Goal: Task Accomplishment & Management: Use online tool/utility

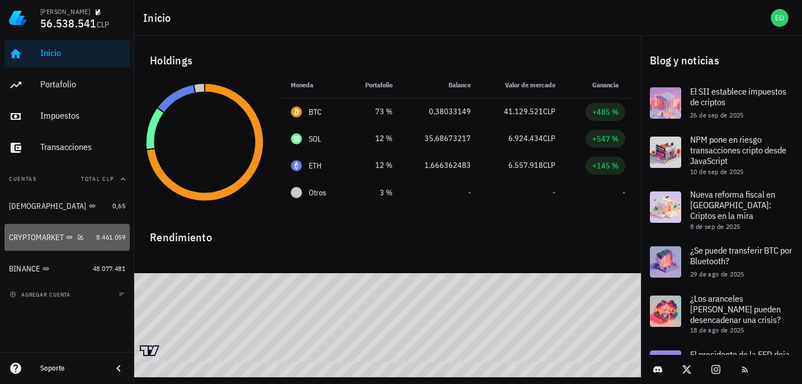
click at [30, 241] on div "CRYPTOMARKET" at bounding box center [36, 238] width 55 height 10
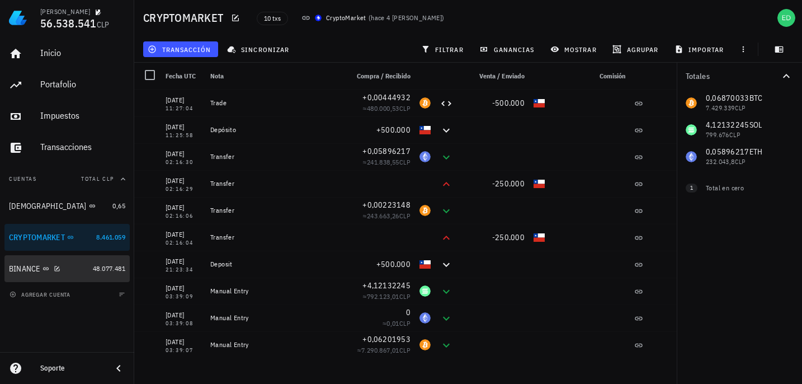
click at [18, 271] on div "BINANCE" at bounding box center [24, 269] width 31 height 10
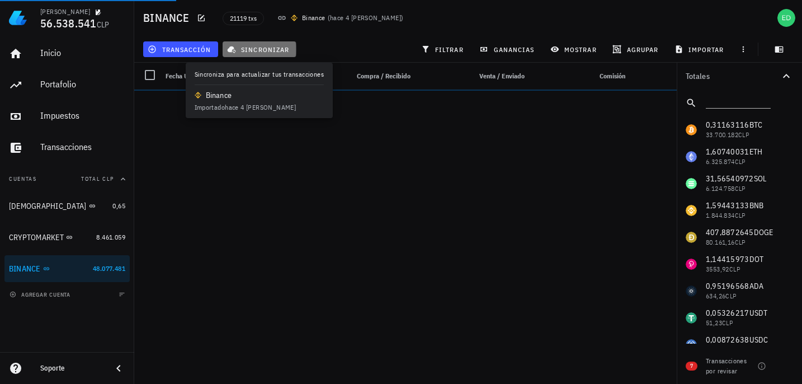
click at [256, 49] on span "sincronizar" at bounding box center [259, 49] width 60 height 9
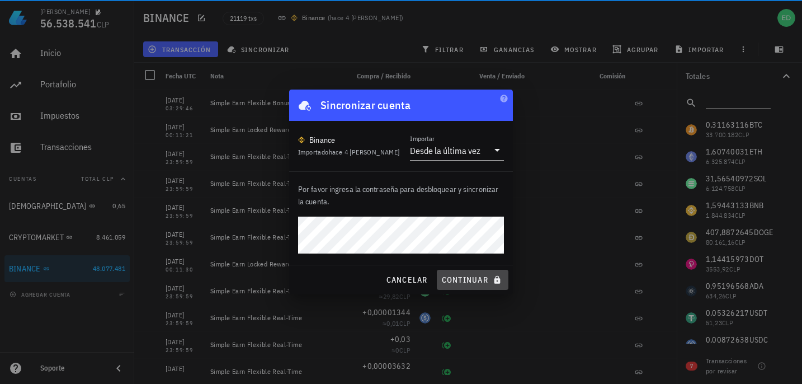
click at [474, 275] on span "continuar" at bounding box center [472, 280] width 63 height 10
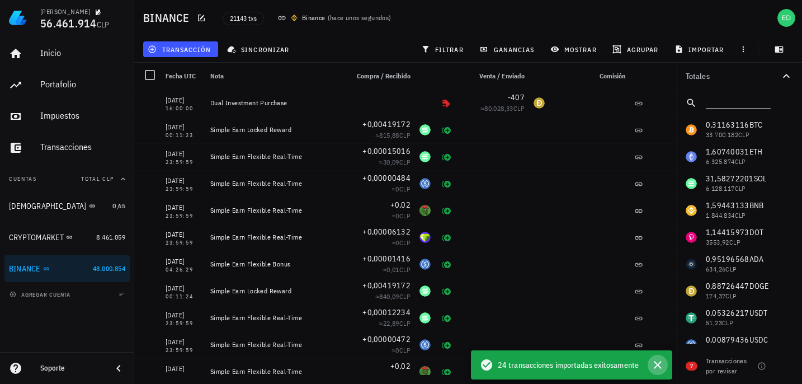
click at [658, 365] on icon "button" at bounding box center [657, 364] width 13 height 13
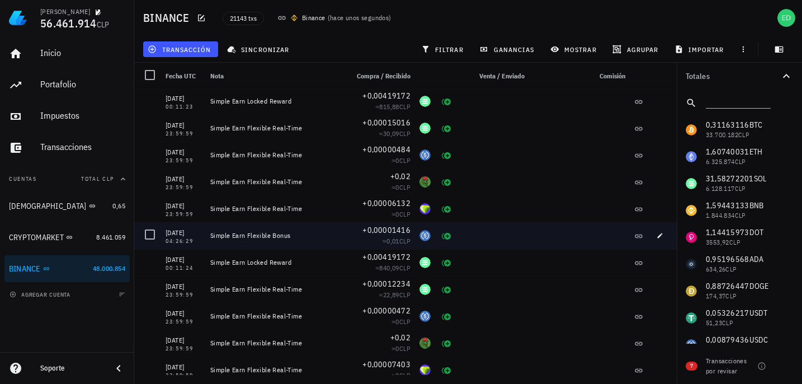
scroll to position [30, 0]
